Goal: Check status

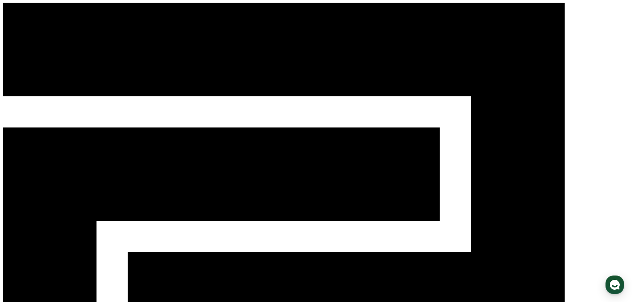
scroll to position [297, 0]
click at [611, 280] on icon "button" at bounding box center [615, 285] width 12 height 12
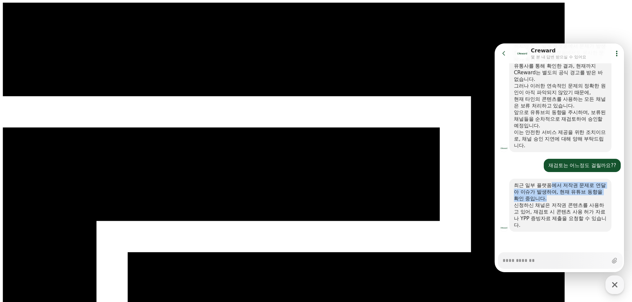
drag, startPoint x: 550, startPoint y: 185, endPoint x: 566, endPoint y: 196, distance: 19.4
click at [566, 196] on div "최근 일부 플랫폼에서 저작권 문제로 연달아 이슈가 발생하여, 현재 유튜브 동향을 확인 중입니다." at bounding box center [560, 192] width 93 height 20
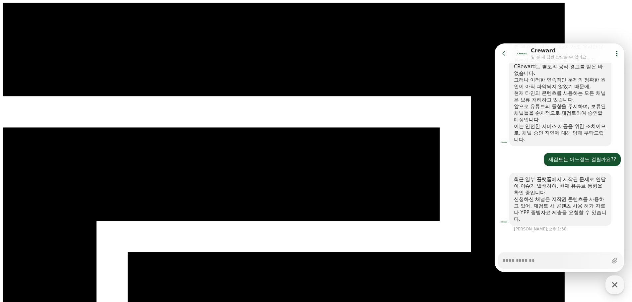
click at [566, 196] on div "신청하신 채널은 저작권 콘텐츠를 사용하고 있어, 재검토 시 콘텐츠 사용 허가 자료나 YPP 증빙자료 제출을 요청할 수 있습니다." at bounding box center [560, 209] width 93 height 27
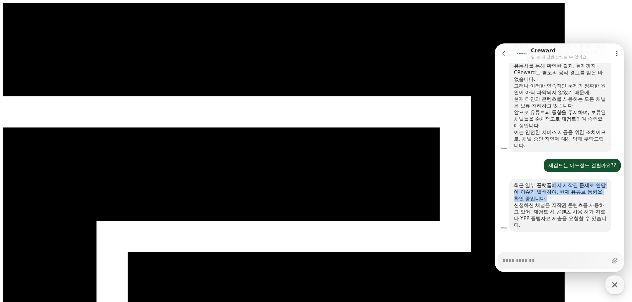
drag, startPoint x: 554, startPoint y: 185, endPoint x: 560, endPoint y: 199, distance: 15.3
click at [560, 199] on div "최근 일부 플랫폼에서 저작권 문제로 연달아 이슈가 발생하여, 현재 유튜브 동향을 확인 중입니다." at bounding box center [560, 192] width 93 height 20
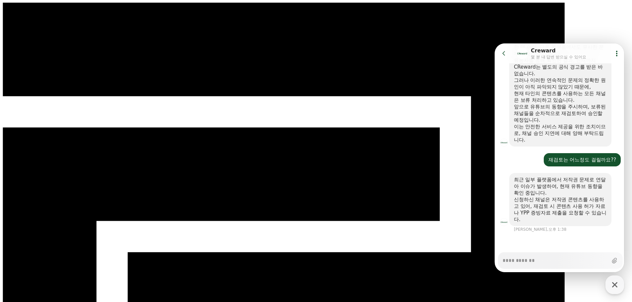
click at [560, 199] on div "신청하신 채널은 저작권 콘텐츠를 사용하고 있어, 재검토 시 콘텐츠 사용 허가 자료나 YPP 증빙자료 제출을 요청할 수 있습니다." at bounding box center [560, 209] width 93 height 27
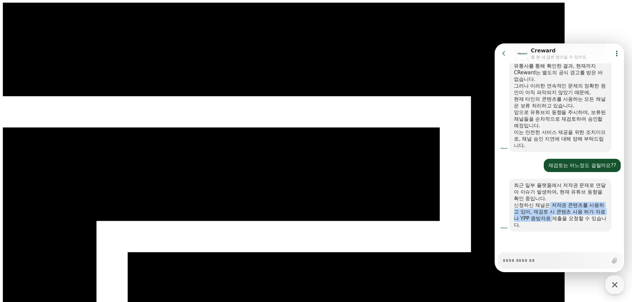
drag, startPoint x: 550, startPoint y: 206, endPoint x: 557, endPoint y: 216, distance: 12.4
click at [557, 216] on div "신청하신 채널은 저작권 콘텐츠를 사용하고 있어, 재검토 시 콘텐츠 사용 허가 자료나 YPP 증빙자료 제출을 요청할 수 있습니다." at bounding box center [560, 215] width 93 height 27
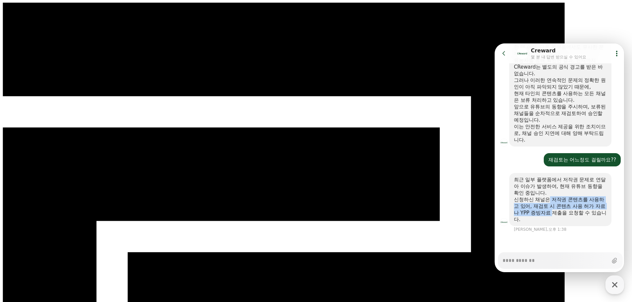
scroll to position [303, 0]
click at [557, 216] on div "신청하신 채널은 저작권 콘텐츠를 사용하고 있어, 재검토 시 콘텐츠 사용 허가 자료나 YPP 증빙자료 제출을 요청할 수 있습니다." at bounding box center [560, 209] width 93 height 27
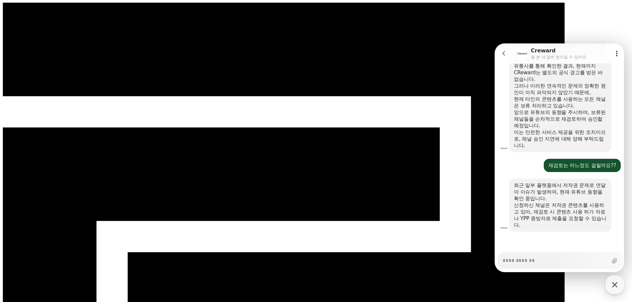
scroll to position [297, 0]
drag, startPoint x: 559, startPoint y: 212, endPoint x: 566, endPoint y: 222, distance: 12.0
click at [566, 222] on div "신청하신 채널은 저작권 콘텐츠를 사용하고 있어, 재검토 시 콘텐츠 사용 허가 자료나 YPP 증빙자료 제출을 요청할 수 있습니다." at bounding box center [560, 215] width 93 height 27
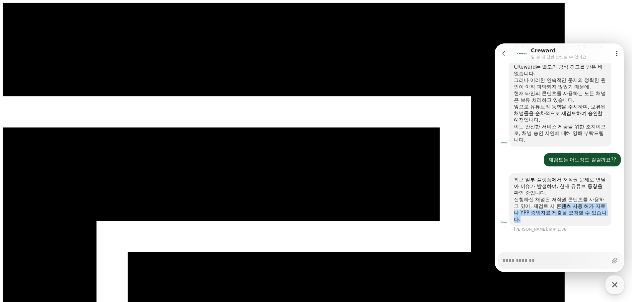
scroll to position [303, 0]
click at [561, 213] on div "신청하신 채널은 저작권 콘텐츠를 사용하고 있어, 재검토 시 콘텐츠 사용 허가 자료나 YPP 증빙자료 제출을 요청할 수 있습니다." at bounding box center [560, 209] width 93 height 27
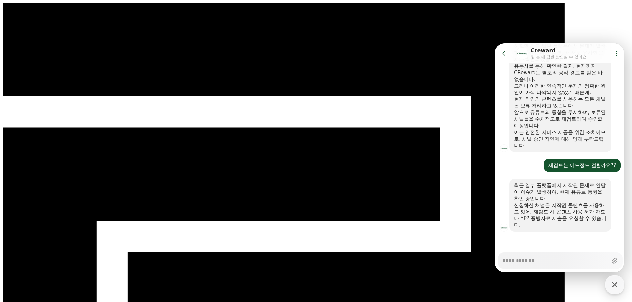
click at [528, 263] on textarea "Messenger Input Textarea" at bounding box center [555, 258] width 105 height 11
type textarea "*"
